Goal: Information Seeking & Learning: Learn about a topic

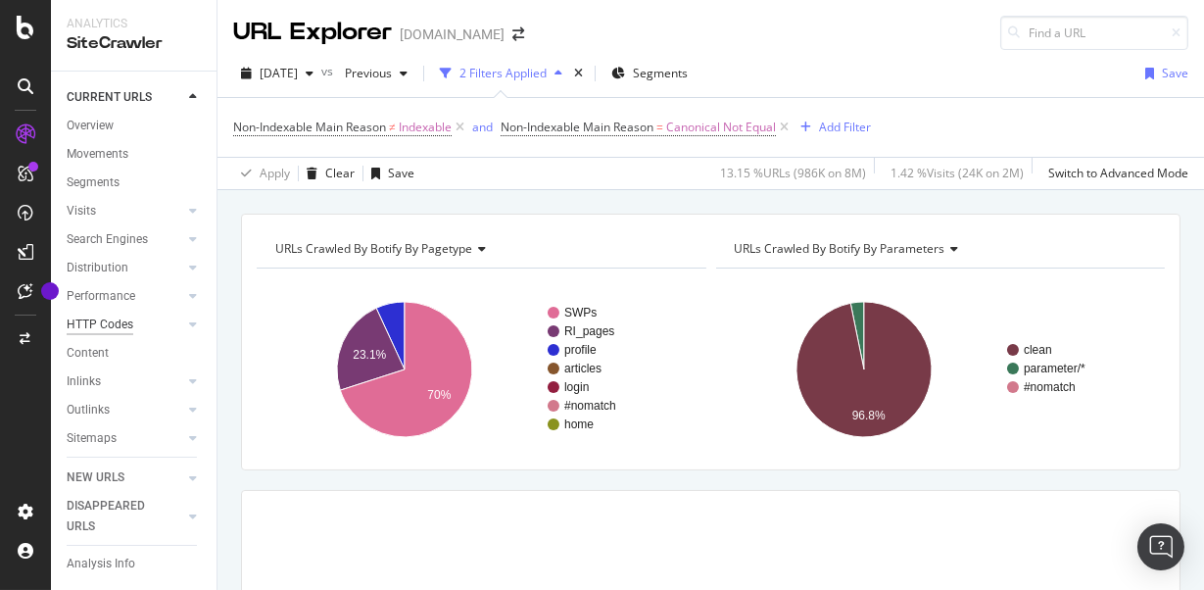
click at [124, 314] on div "HTTP Codes" at bounding box center [100, 324] width 67 height 21
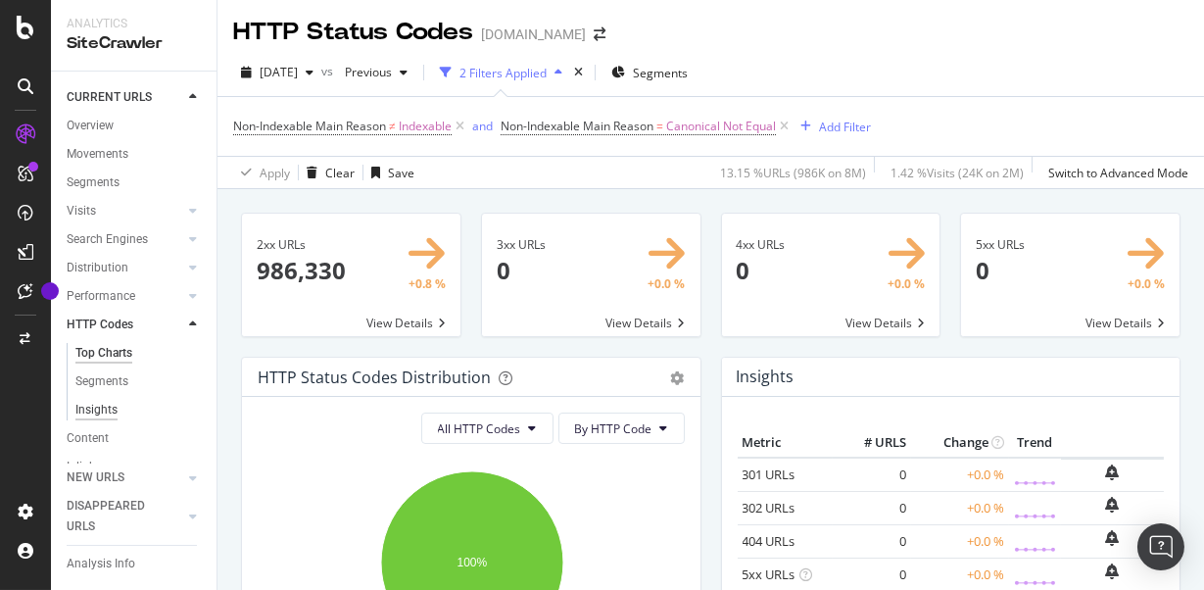
click at [107, 409] on div "Insights" at bounding box center [96, 410] width 42 height 21
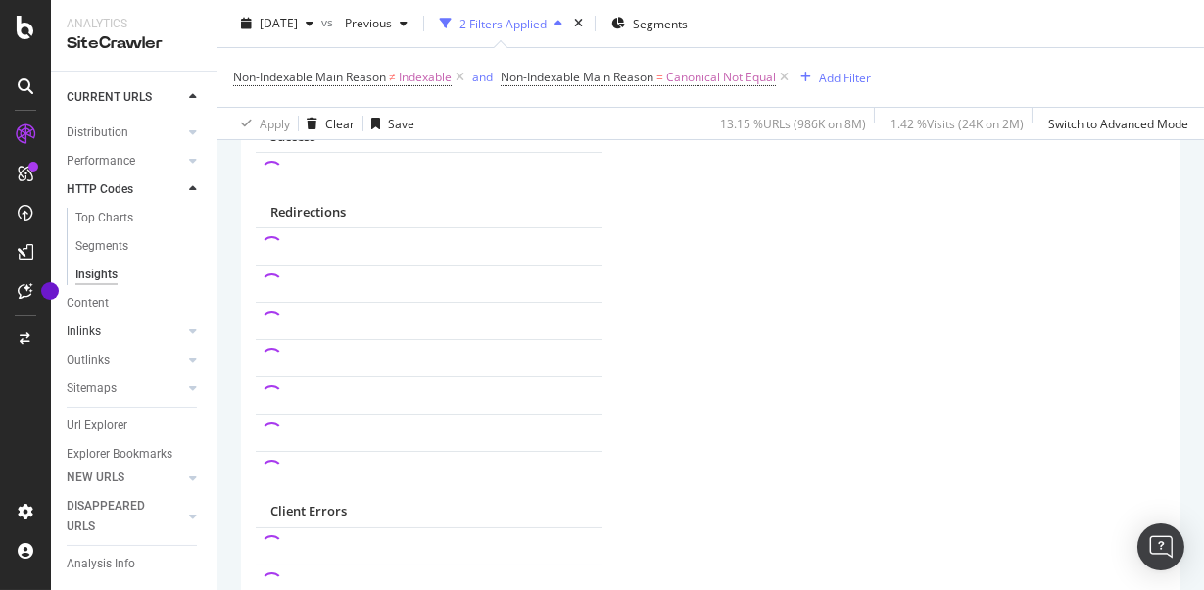
scroll to position [151, 0]
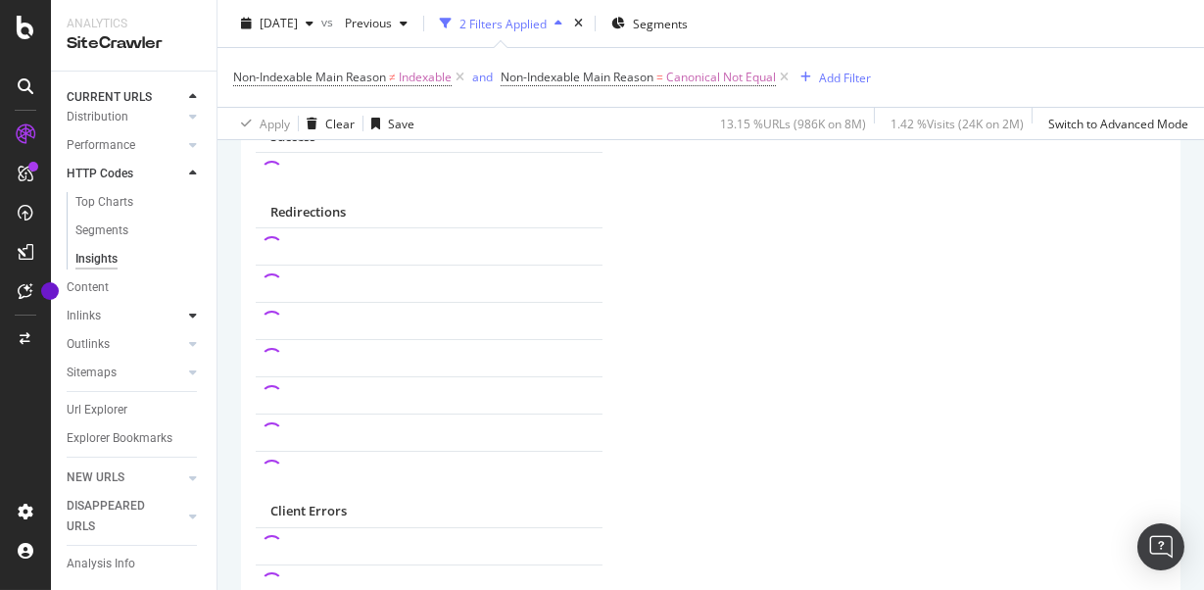
click at [193, 315] on icon at bounding box center [193, 316] width 8 height 12
click at [93, 323] on div "Insights" at bounding box center [96, 316] width 42 height 21
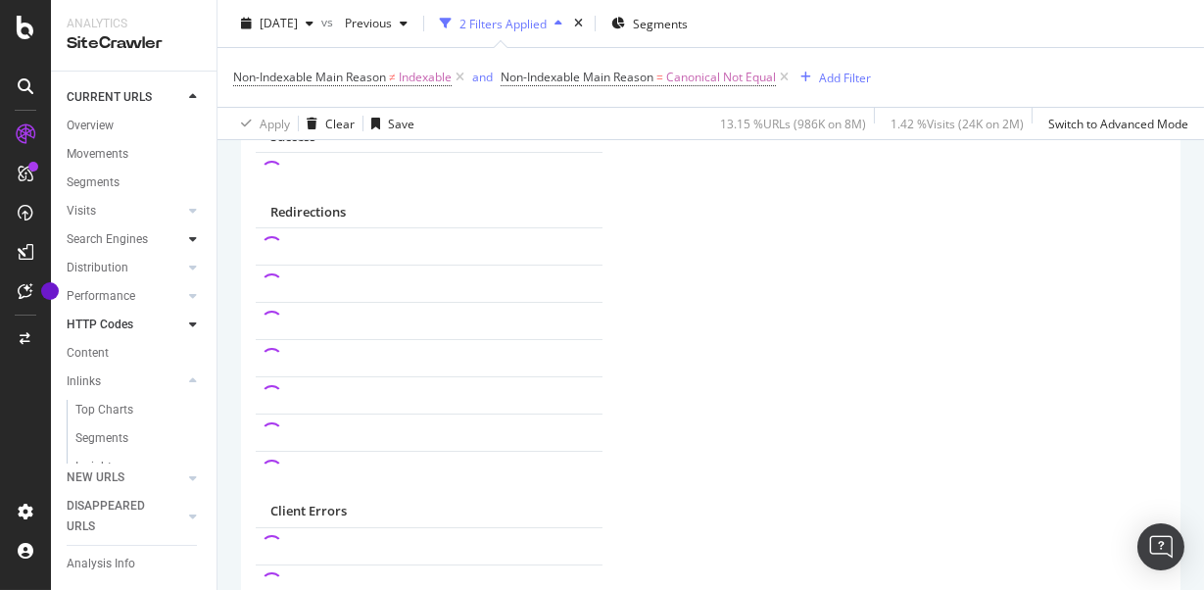
click at [187, 240] on div at bounding box center [193, 239] width 20 height 20
click at [99, 354] on div "Insights" at bounding box center [96, 353] width 42 height 21
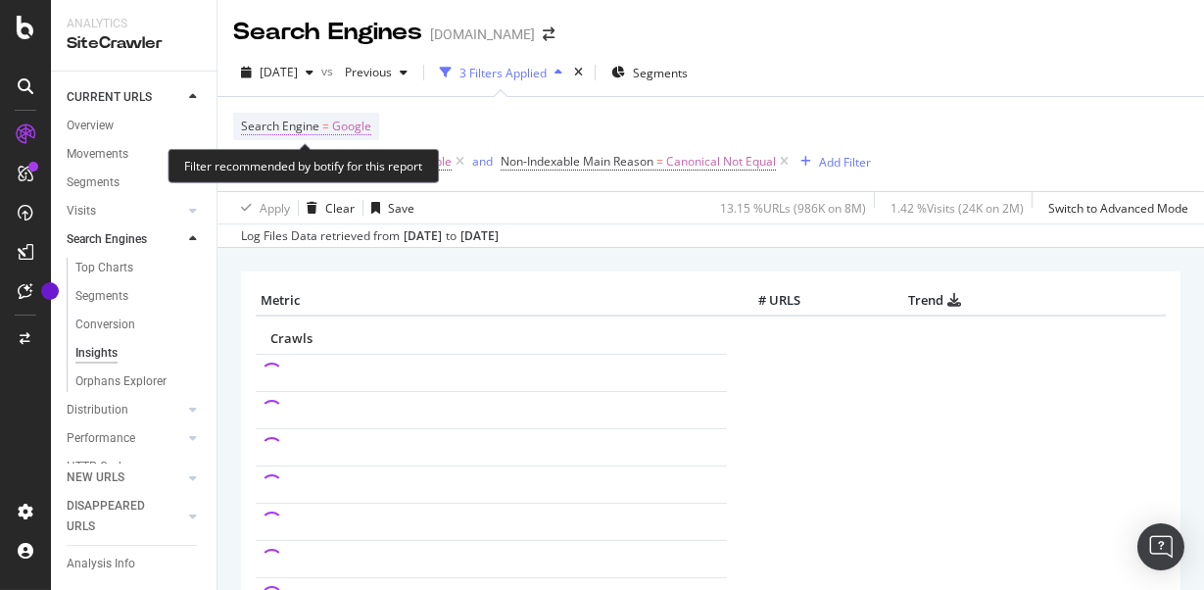
click at [307, 122] on span "Search Engine" at bounding box center [280, 126] width 78 height 17
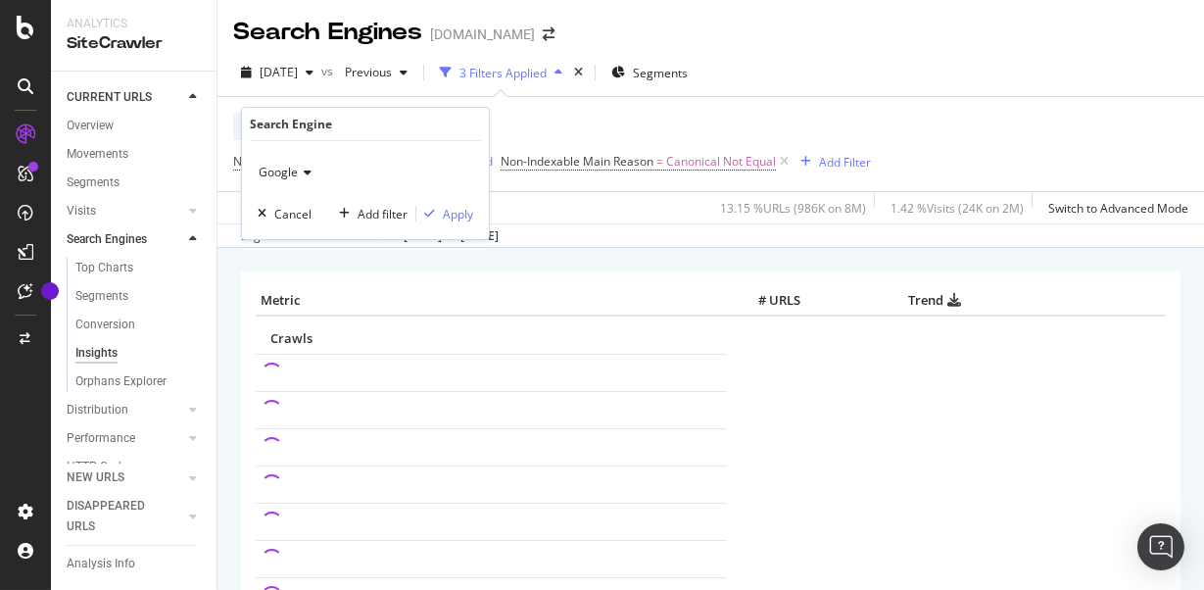
click at [298, 169] on icon at bounding box center [305, 173] width 14 height 12
click at [301, 264] on span "OpenAI" at bounding box center [287, 264] width 40 height 17
click at [454, 217] on div "Apply" at bounding box center [458, 214] width 30 height 17
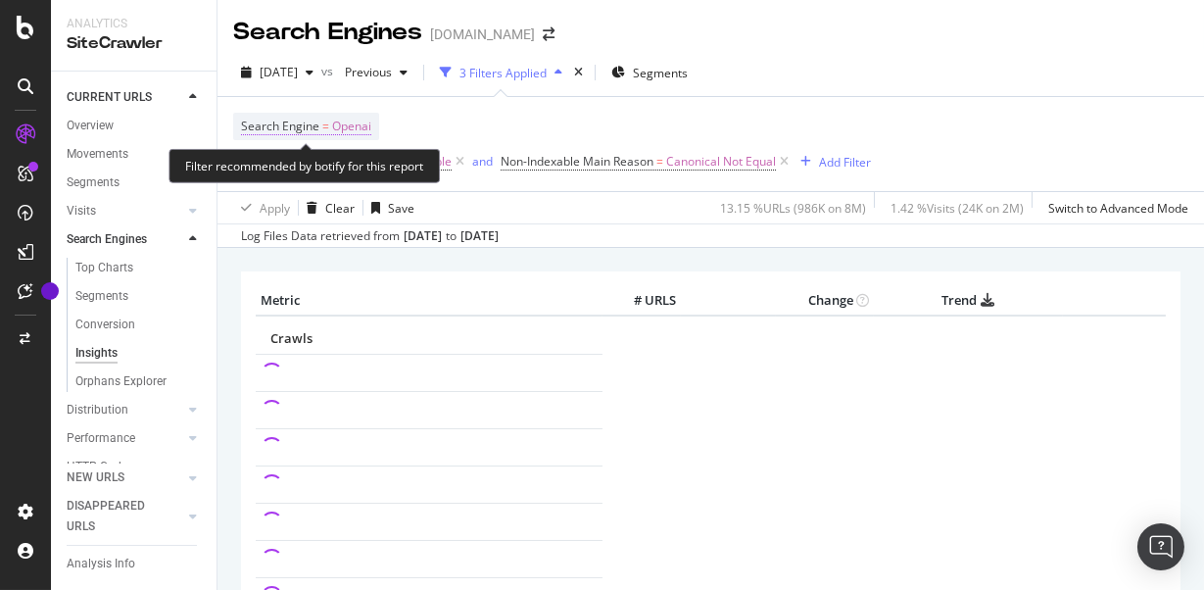
click at [298, 125] on span "Search Engine" at bounding box center [280, 126] width 78 height 17
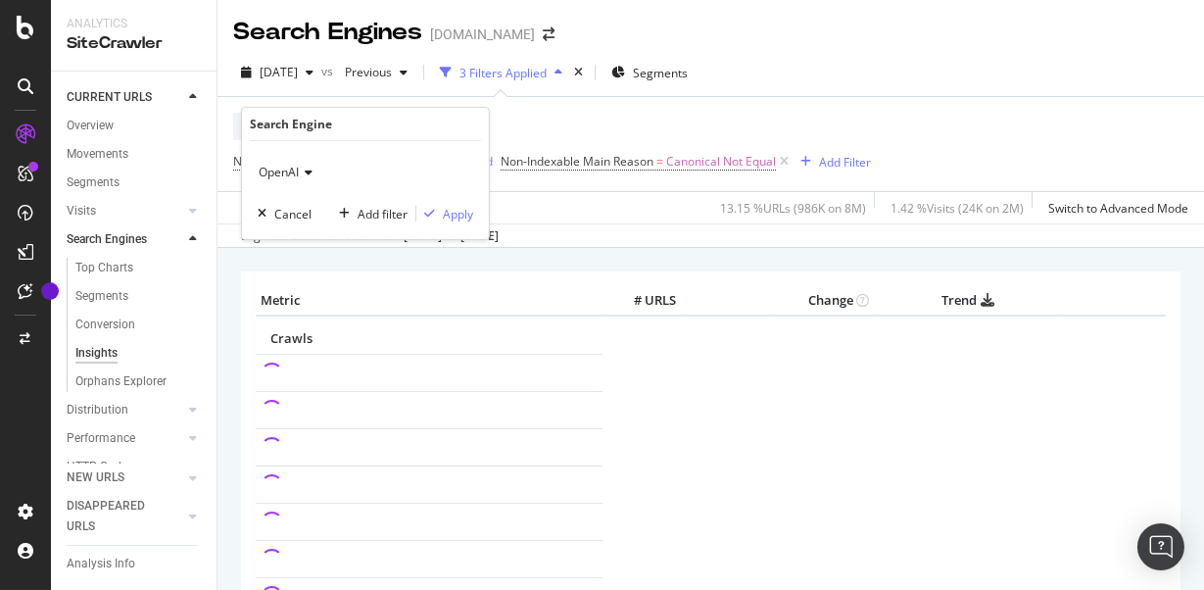
click at [648, 118] on div "Search Engine = Openai Non-Indexable Main Reason ≠ Indexable and Non-Indexable …" at bounding box center [552, 144] width 638 height 63
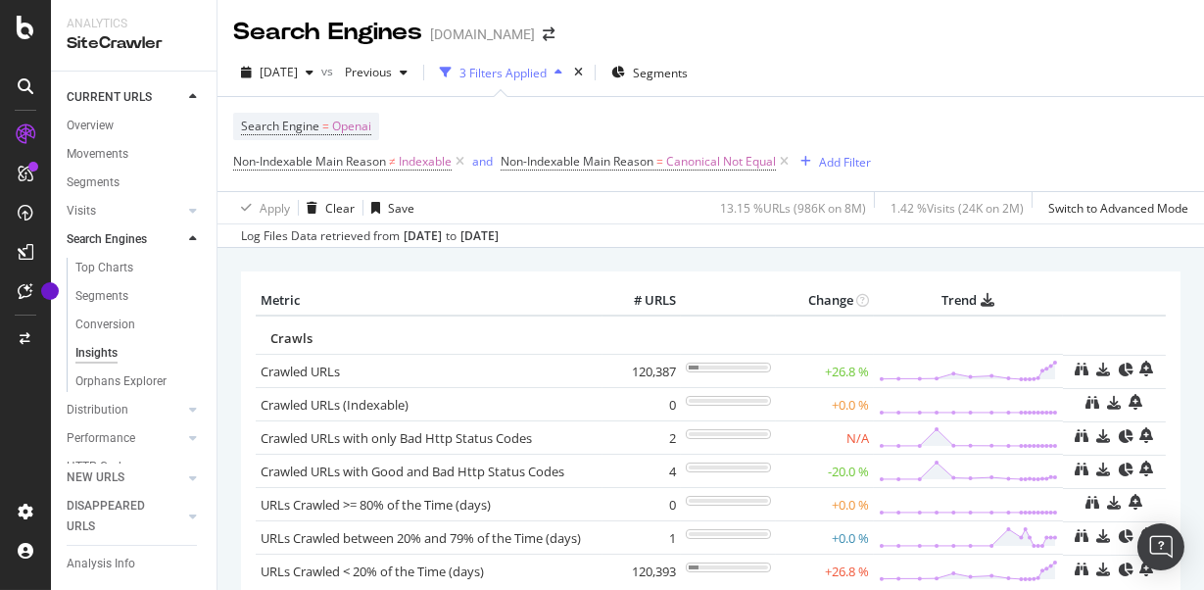
click at [687, 121] on div "Search Engine = Openai Non-Indexable Main Reason ≠ Indexable and Non-Indexable …" at bounding box center [552, 144] width 638 height 63
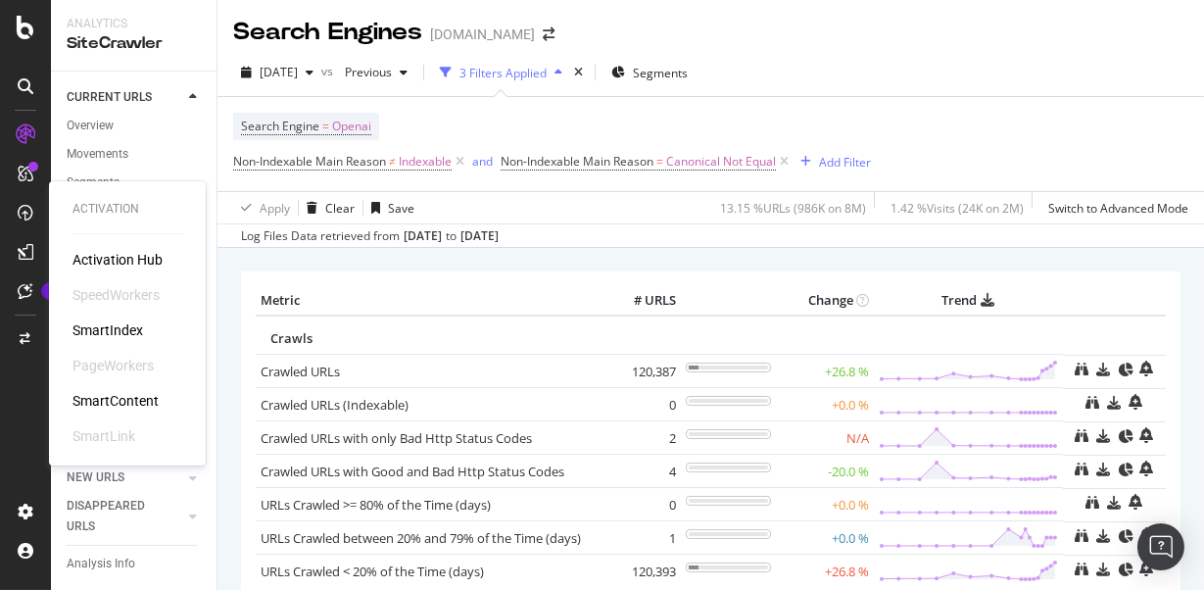
click at [125, 331] on div "SmartIndex" at bounding box center [107, 330] width 71 height 20
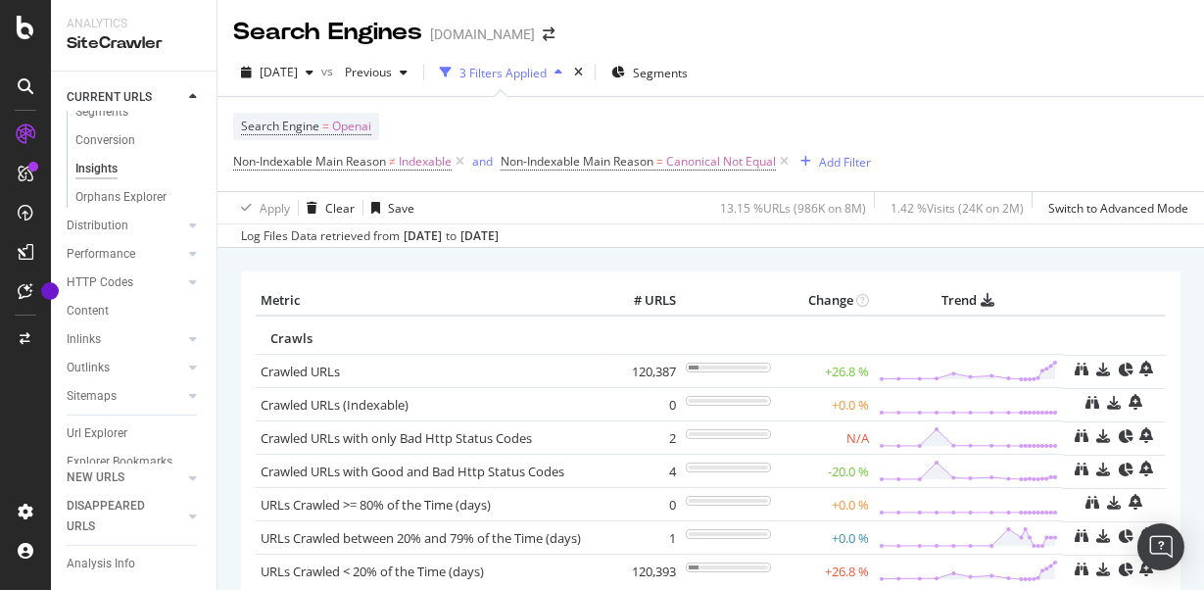
scroll to position [208, 0]
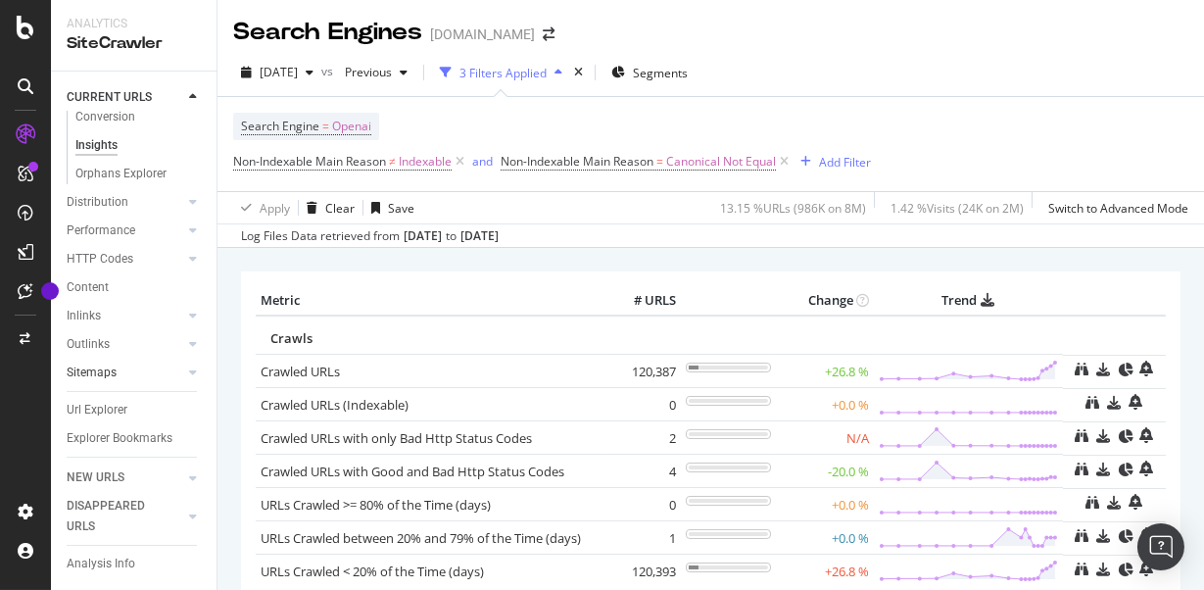
click at [121, 374] on link "Sitemaps" at bounding box center [125, 372] width 117 height 21
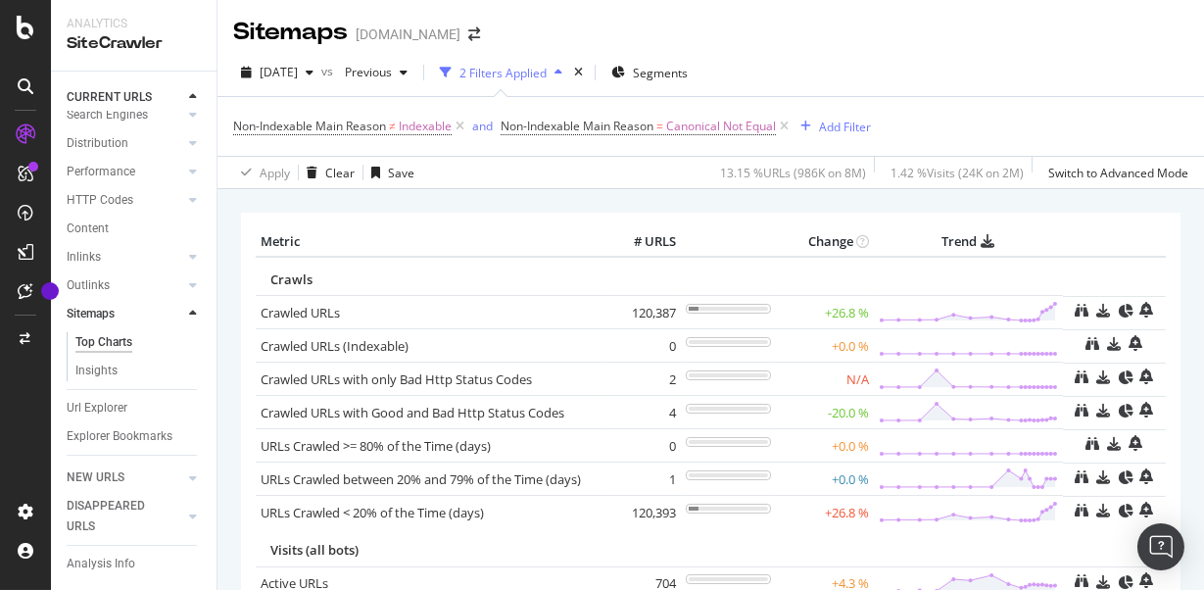
scroll to position [122, 0]
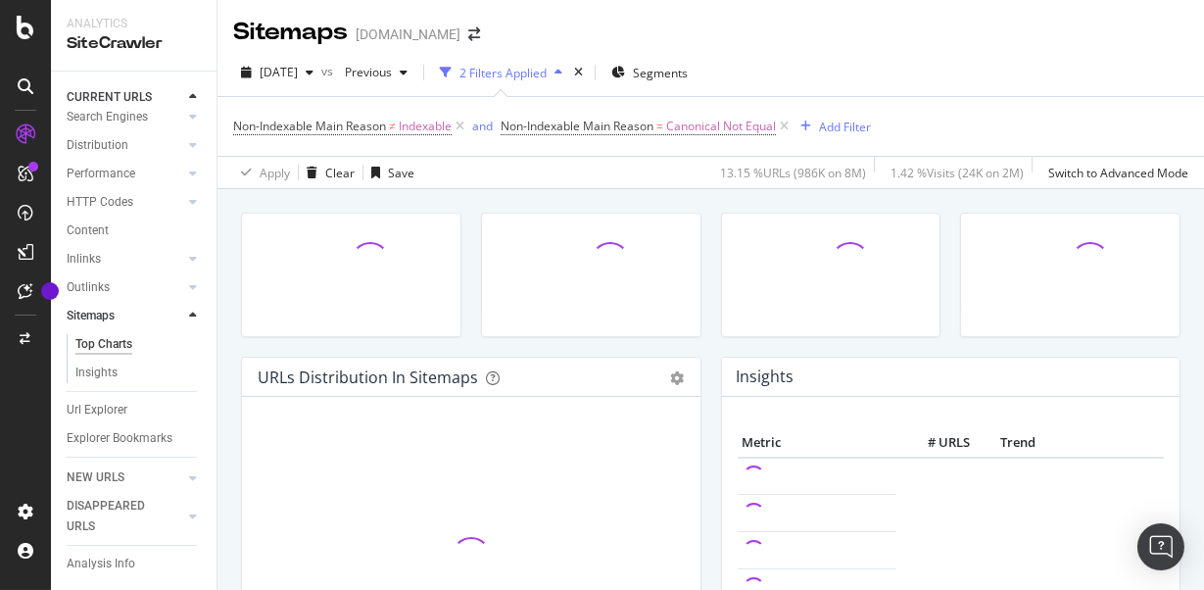
click at [111, 344] on div "Top Charts" at bounding box center [103, 344] width 57 height 21
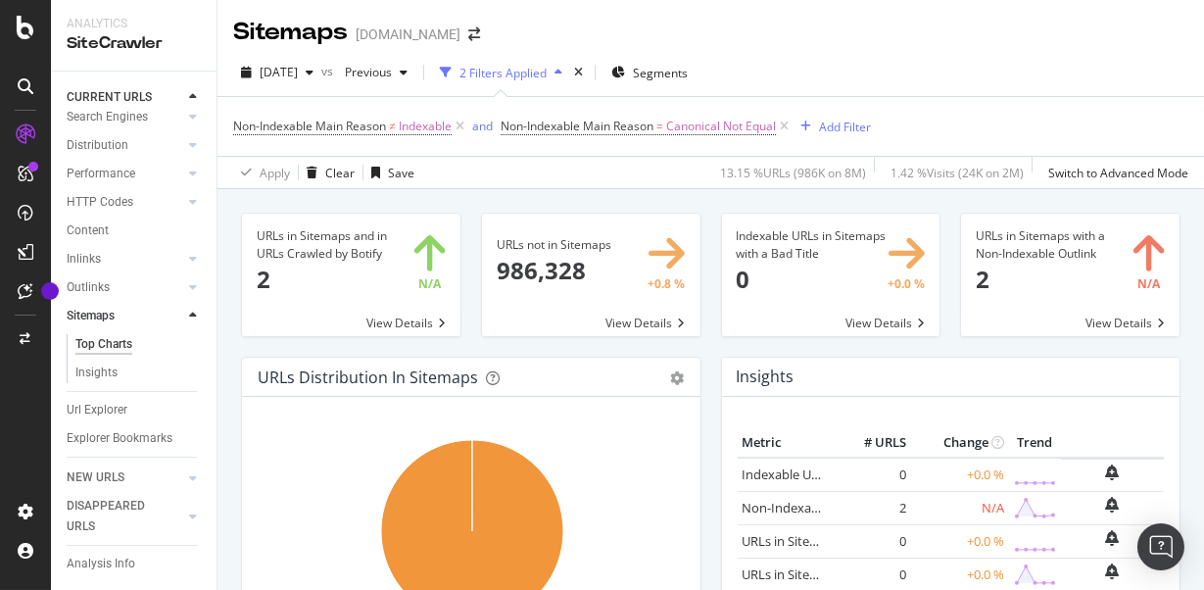
click at [225, 266] on div "URLs in Sitemaps and in URLs Crawled by Botify 2 N/A View Details URLs not in S…" at bounding box center [710, 484] width 987 height 590
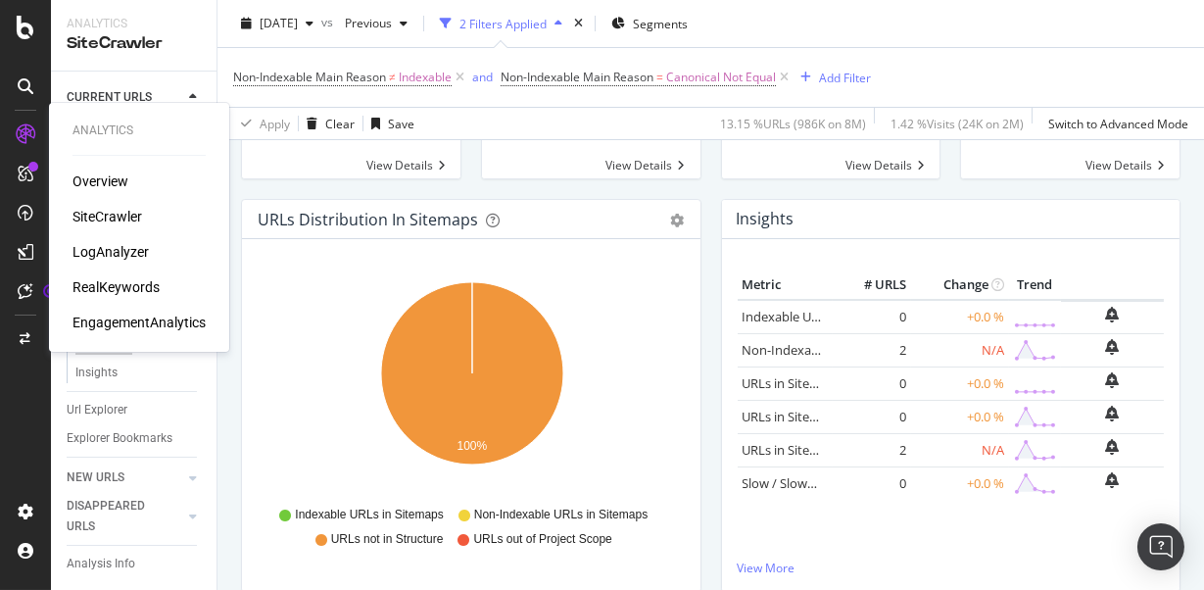
click at [131, 250] on div "LogAnalyzer" at bounding box center [110, 252] width 76 height 20
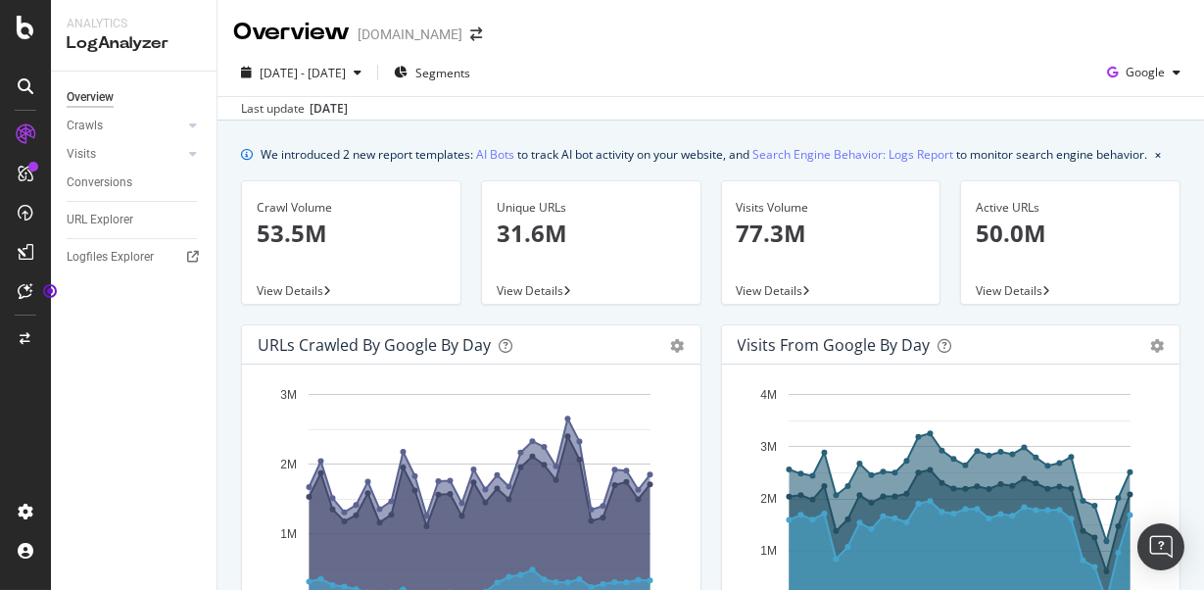
click at [707, 73] on div "2025 Aug. 22nd - Sep. 20th Segments Google" at bounding box center [710, 76] width 987 height 39
click at [730, 64] on div "2025 Aug. 22nd - Sep. 20th Segments Google" at bounding box center [710, 76] width 987 height 39
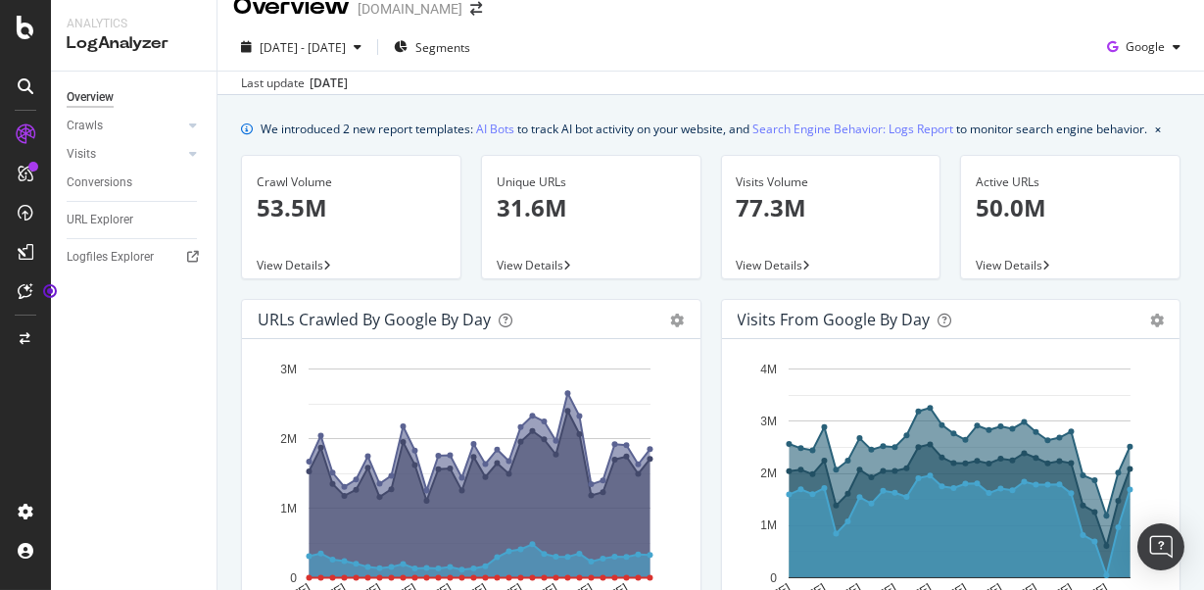
click at [707, 352] on div "URLs Crawled by Google by day Area Table Hold CMD (⌘) while clicking to filter …" at bounding box center [471, 505] width 480 height 413
